Goal: Transaction & Acquisition: Subscribe to service/newsletter

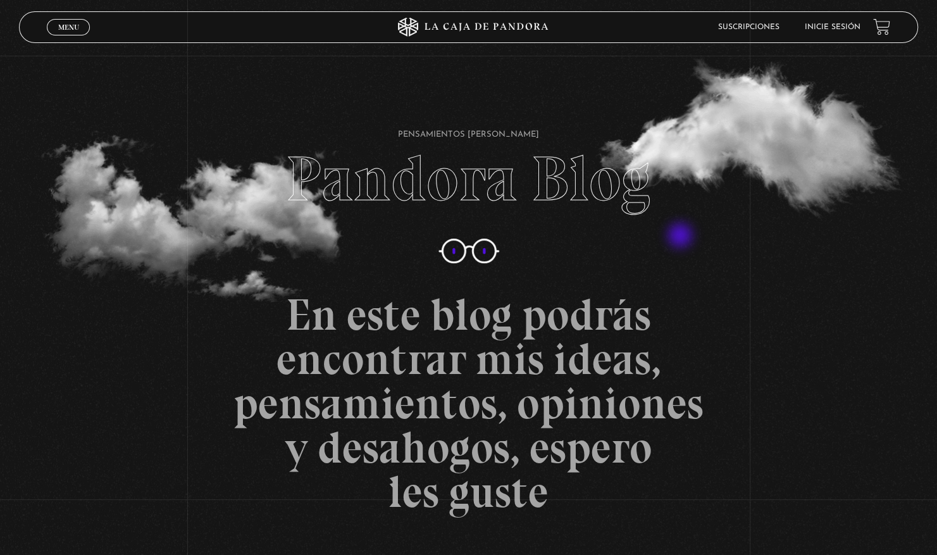
click at [682, 237] on section "Pensamientos Sindy Ramirez Pandora Blog En este blog podrás encontrar mis ideas…" at bounding box center [468, 284] width 937 height 569
click at [771, 27] on link "Suscripciones" at bounding box center [748, 27] width 61 height 8
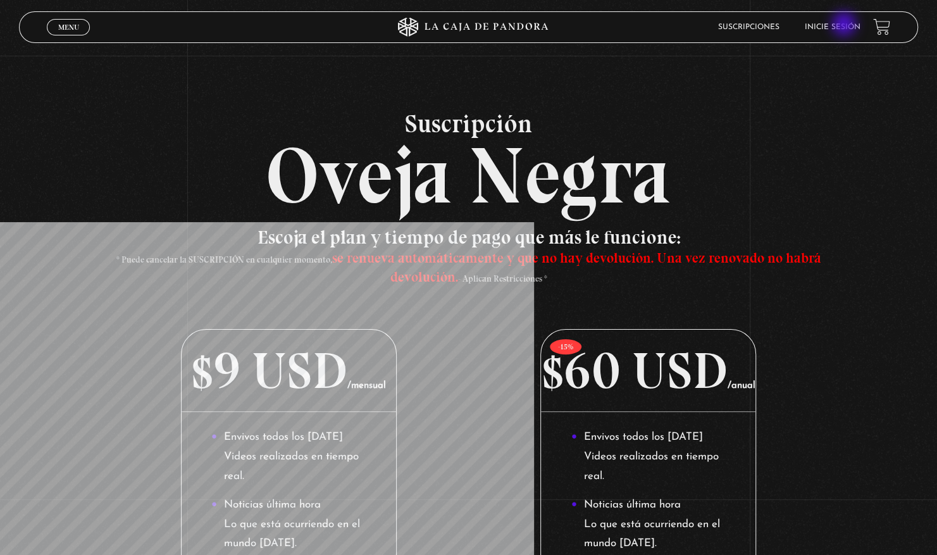
click at [846, 25] on link "Inicie sesión" at bounding box center [833, 27] width 56 height 8
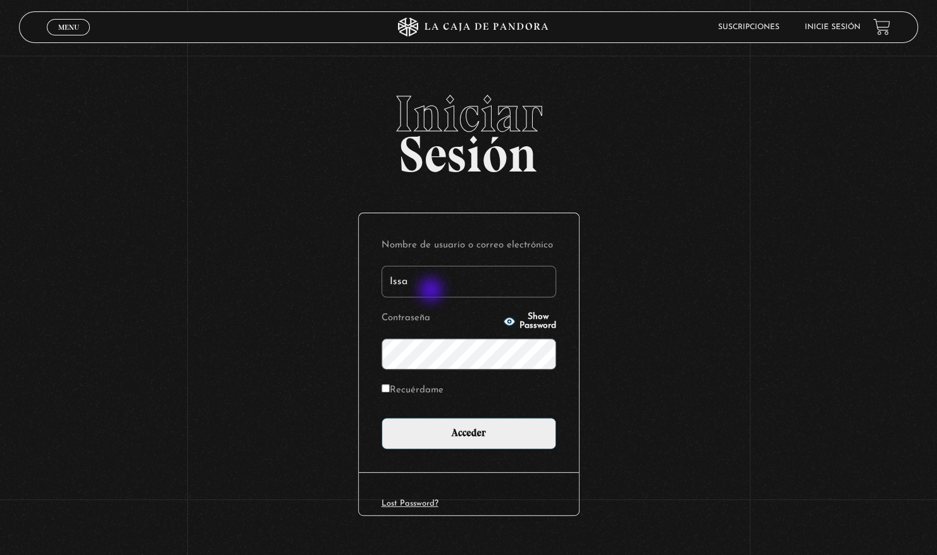
type input "issamda068@gmail.com"
click at [390, 391] on input "Recuérdame" at bounding box center [386, 388] width 8 height 8
checkbox input "true"
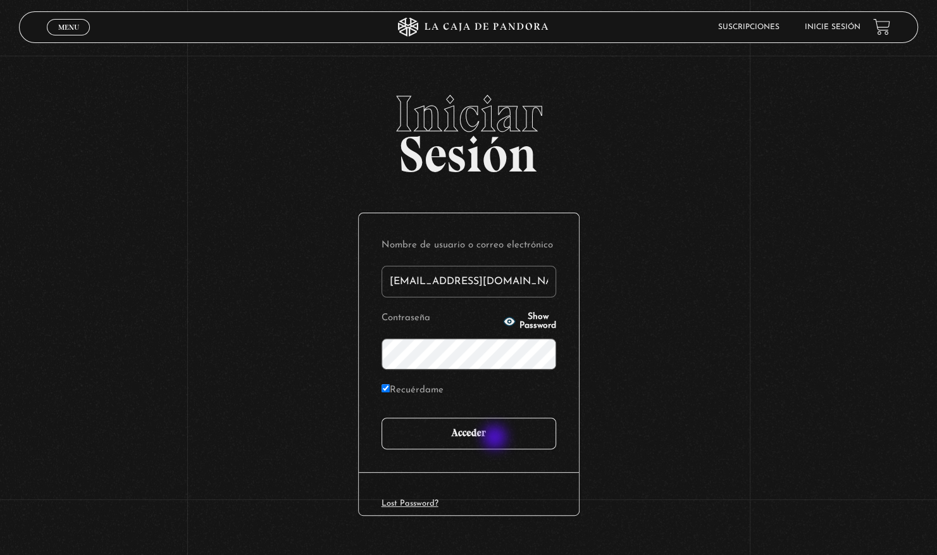
click at [496, 439] on input "Acceder" at bounding box center [469, 434] width 175 height 32
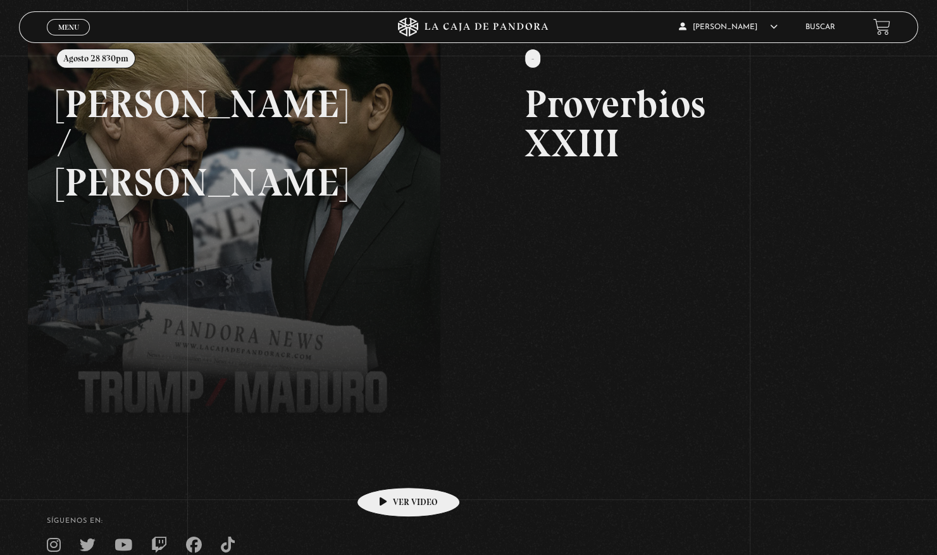
scroll to position [294, 0]
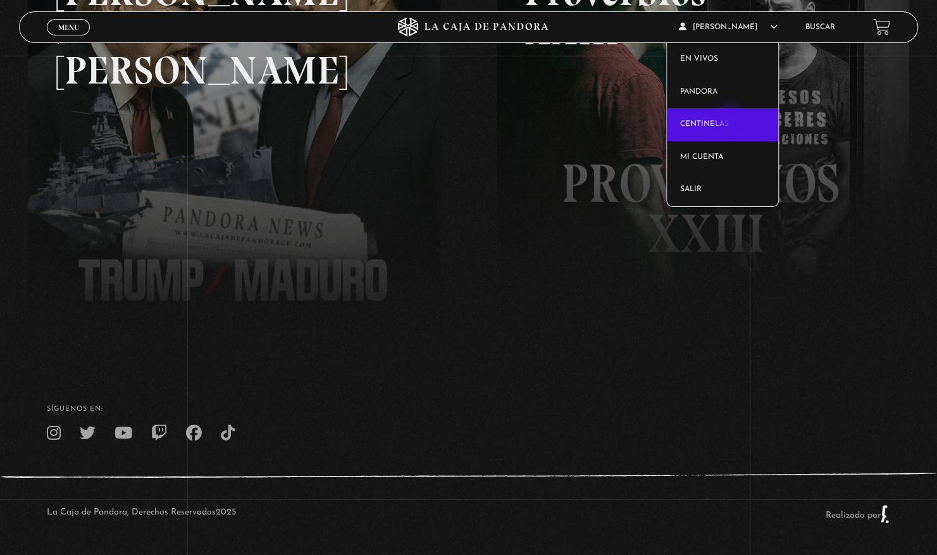
click at [731, 122] on link "Centinelas" at bounding box center [722, 124] width 111 height 33
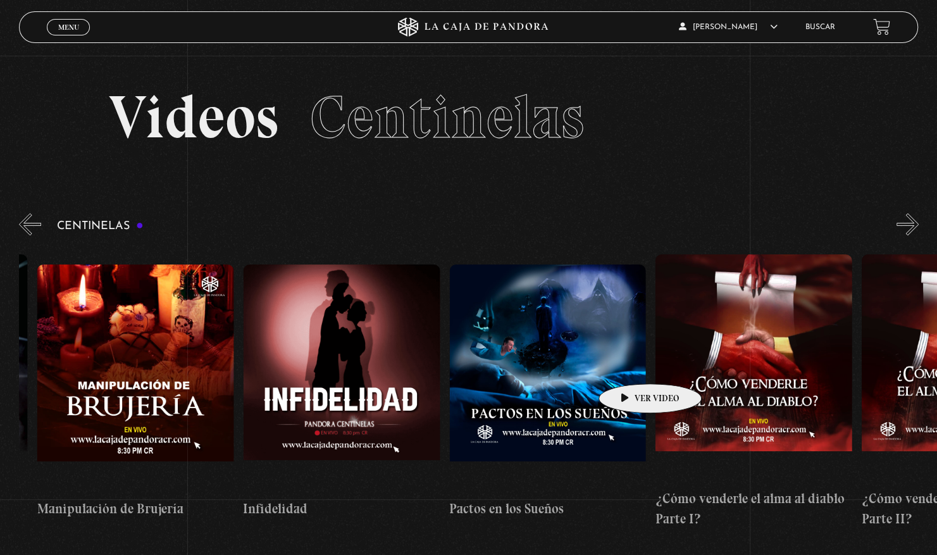
scroll to position [0, 7195]
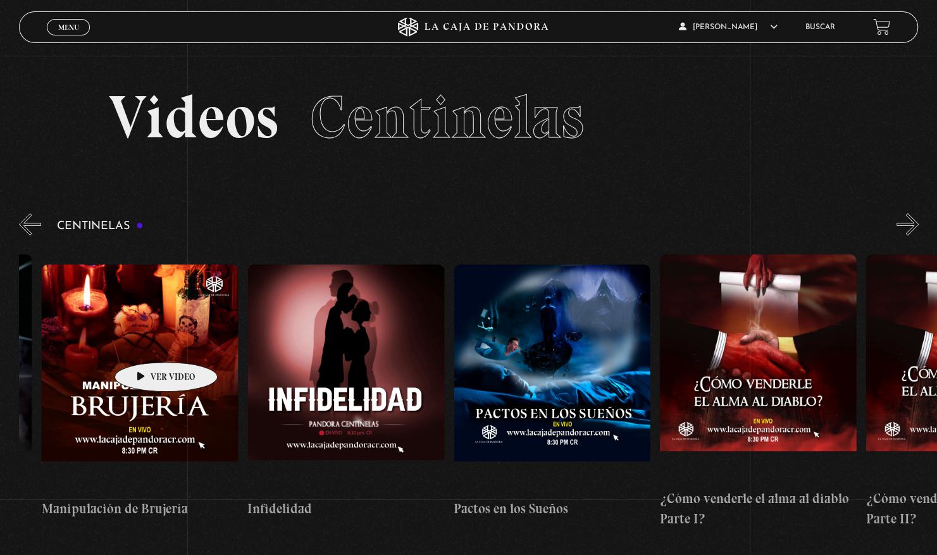
click at [146, 343] on figure at bounding box center [140, 379] width 197 height 228
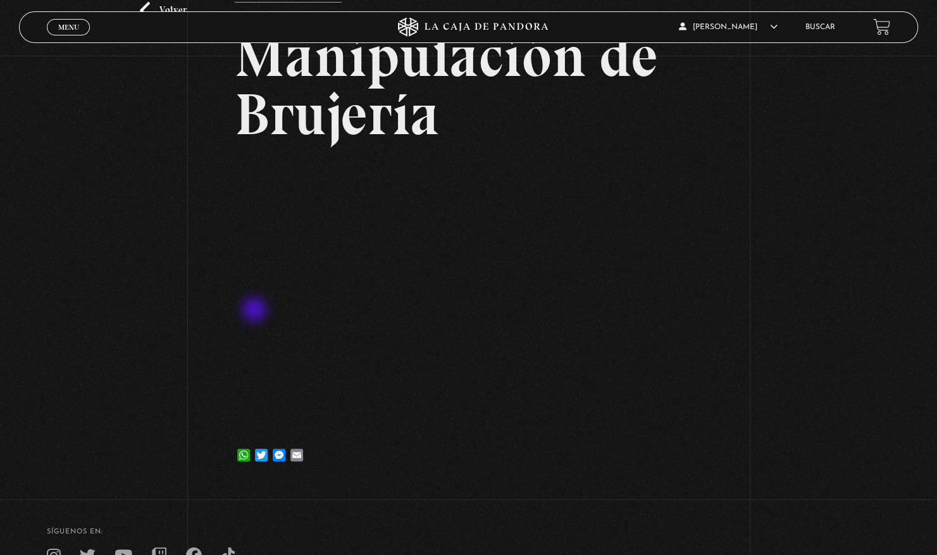
scroll to position [123, 0]
